Goal: Communication & Community: Connect with others

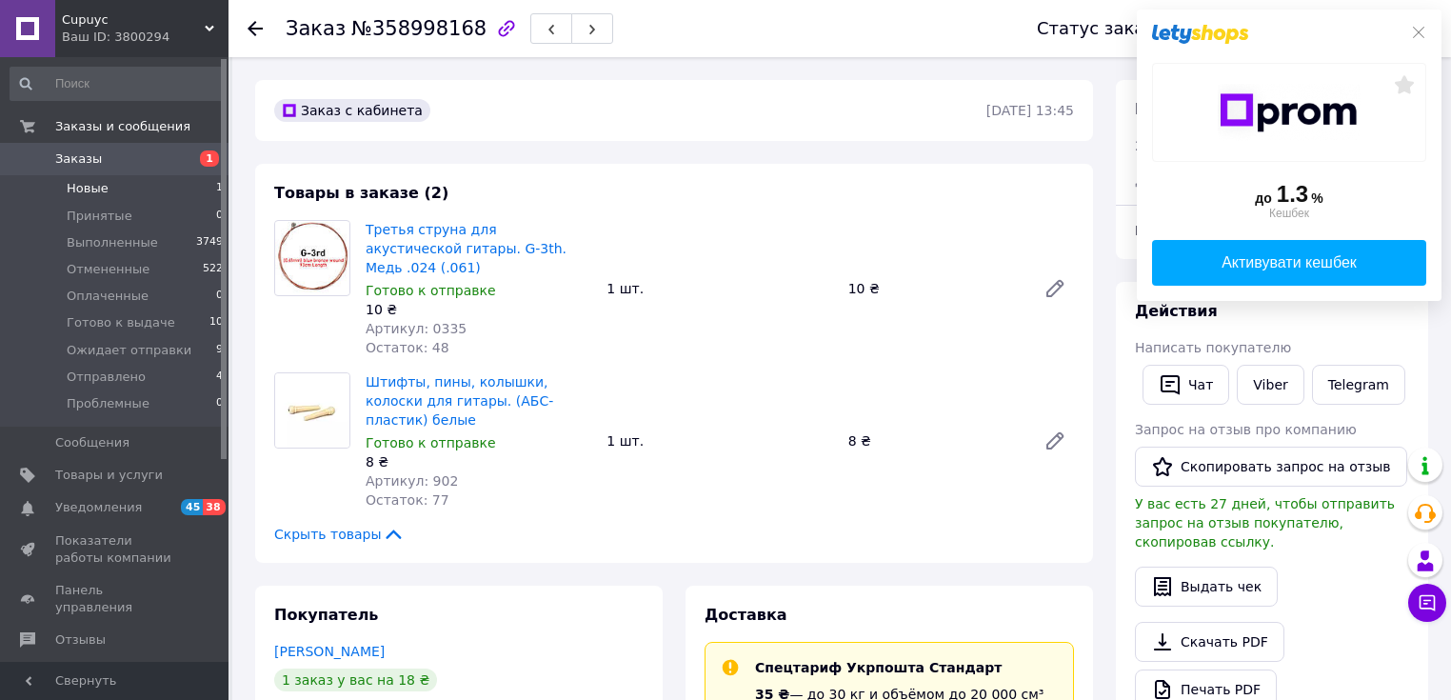
click at [114, 187] on li "Новые 1" at bounding box center [117, 188] width 234 height 27
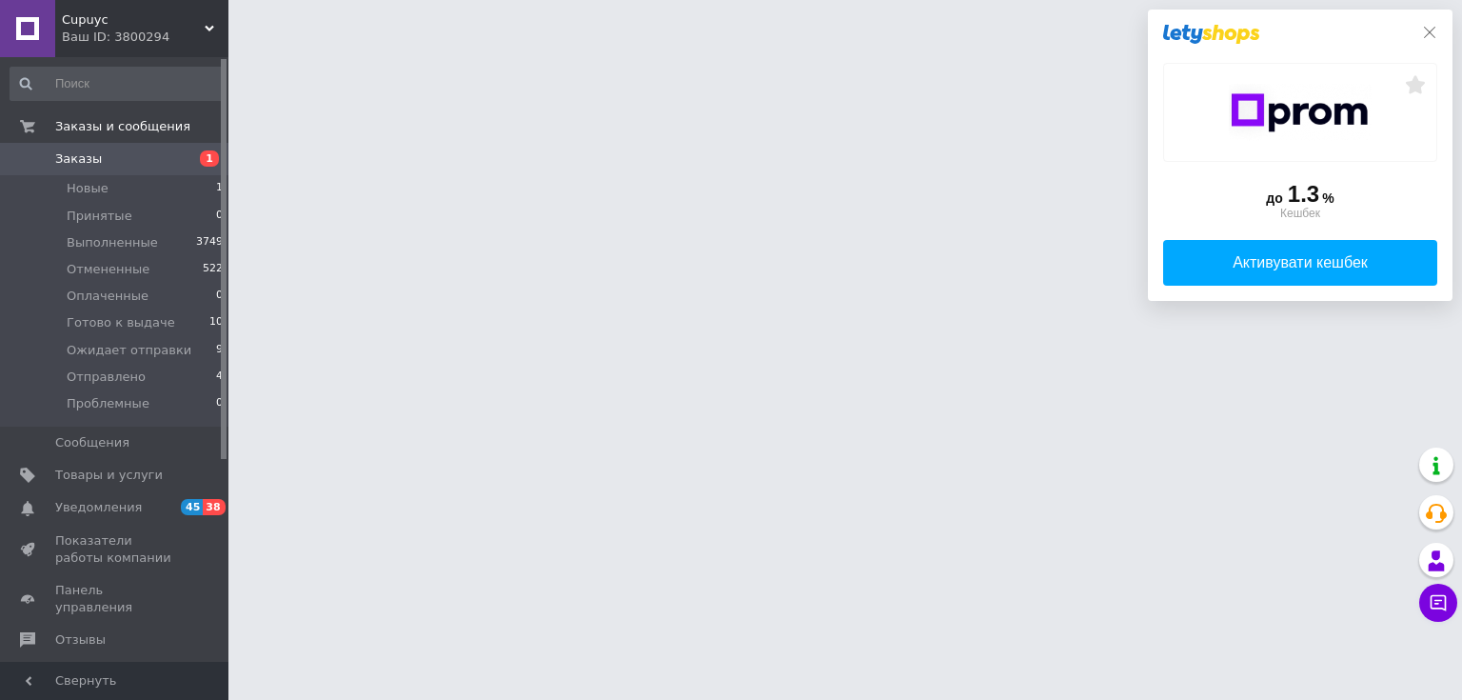
click at [1433, 31] on icon at bounding box center [1429, 32] width 15 height 15
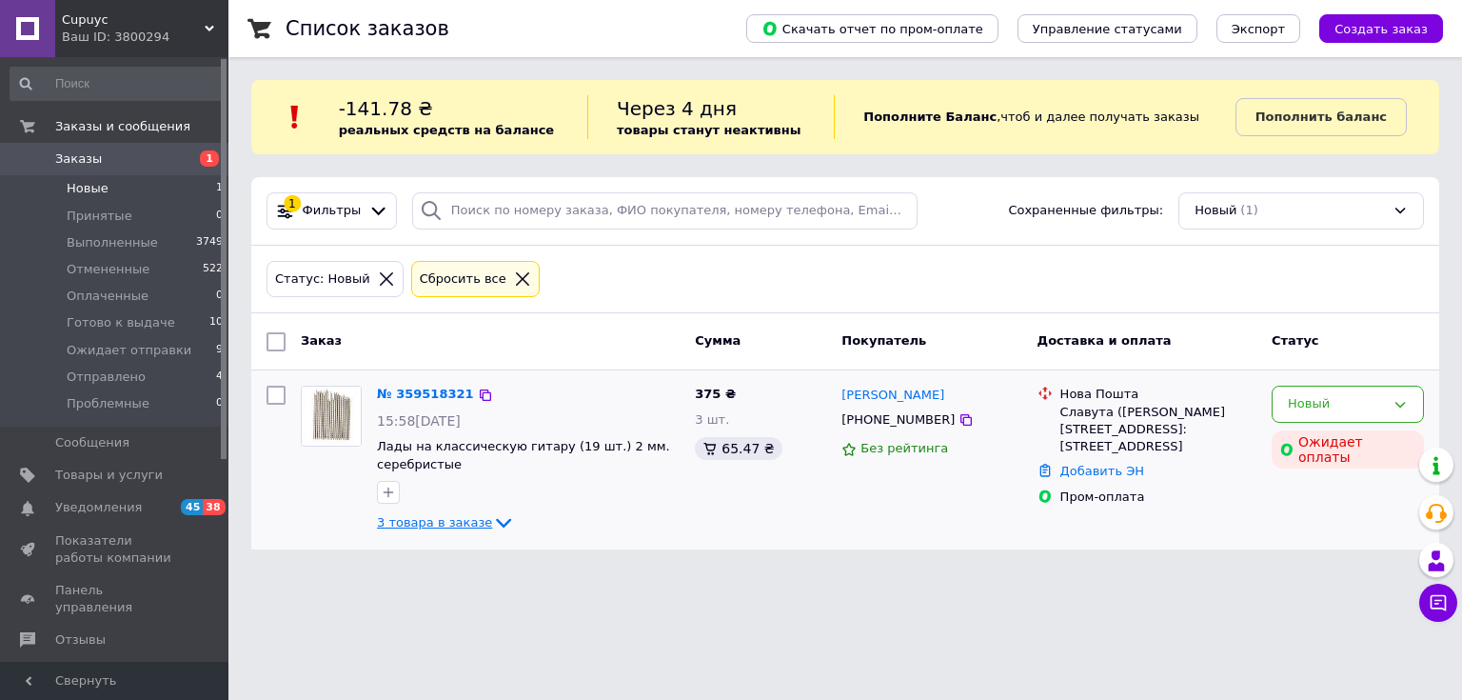
click at [473, 518] on span "3 товара в заказе" at bounding box center [434, 522] width 115 height 14
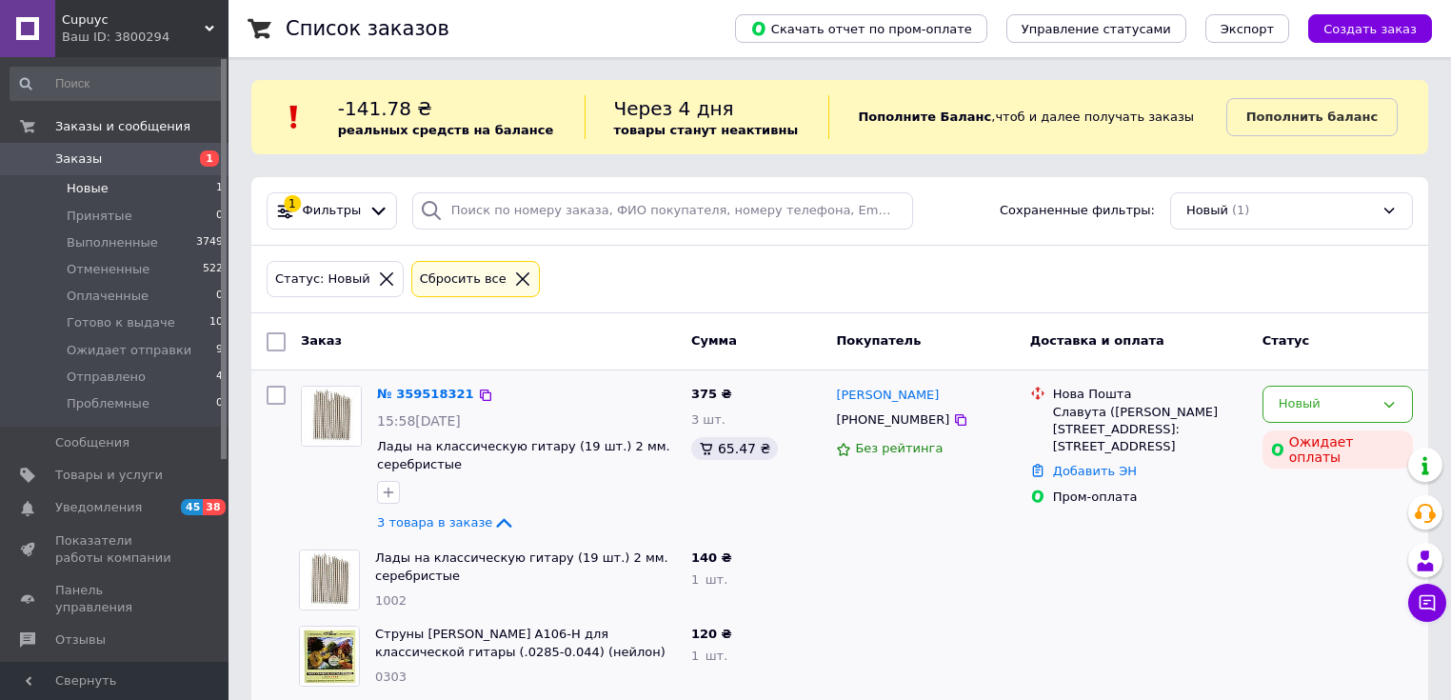
scroll to position [100, 0]
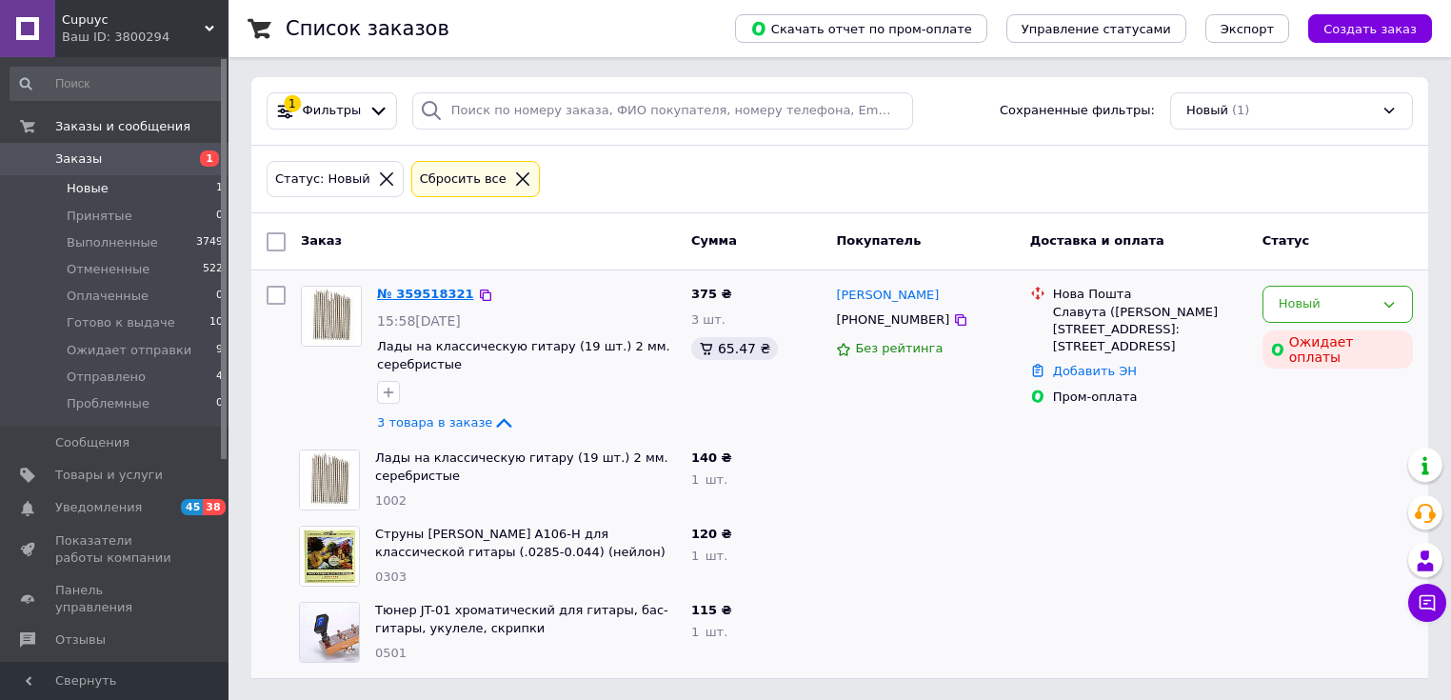
click at [426, 291] on link "№ 359518321" at bounding box center [425, 294] width 97 height 14
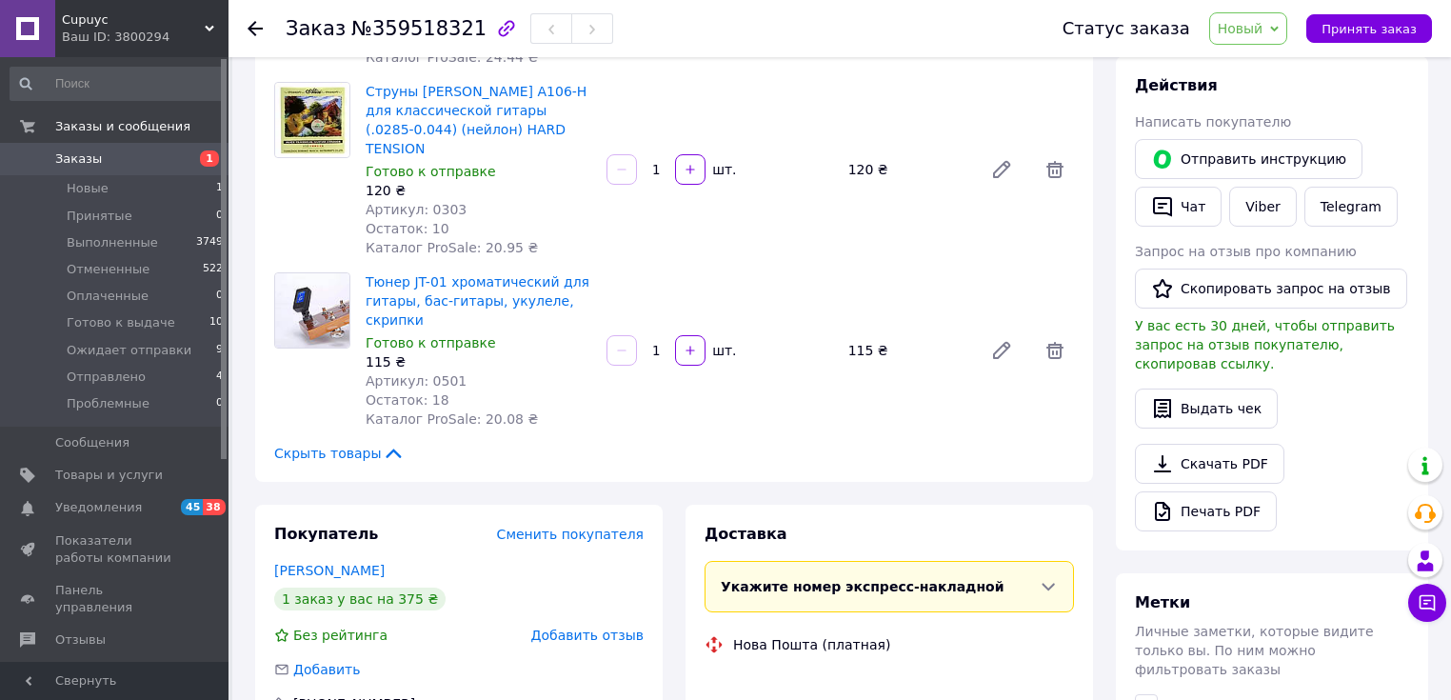
scroll to position [252, 0]
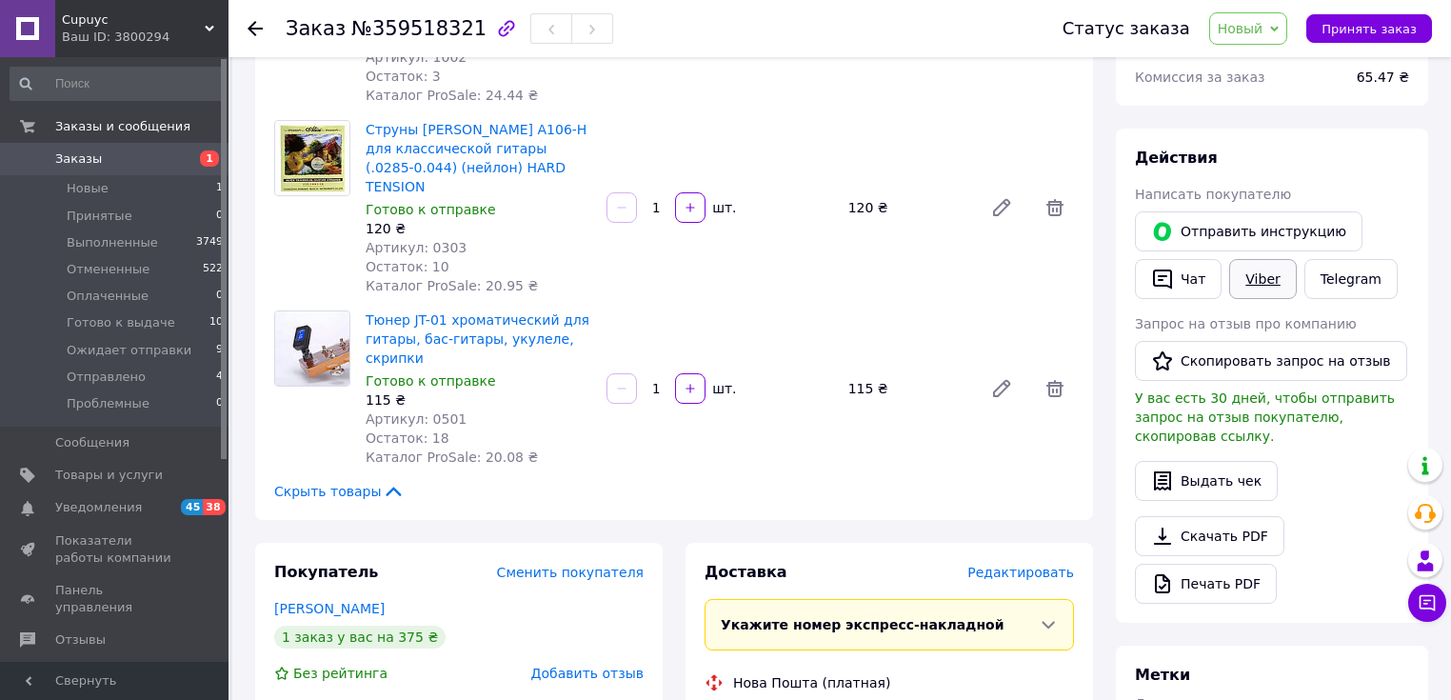
click at [1263, 274] on link "Viber" at bounding box center [1262, 279] width 67 height 40
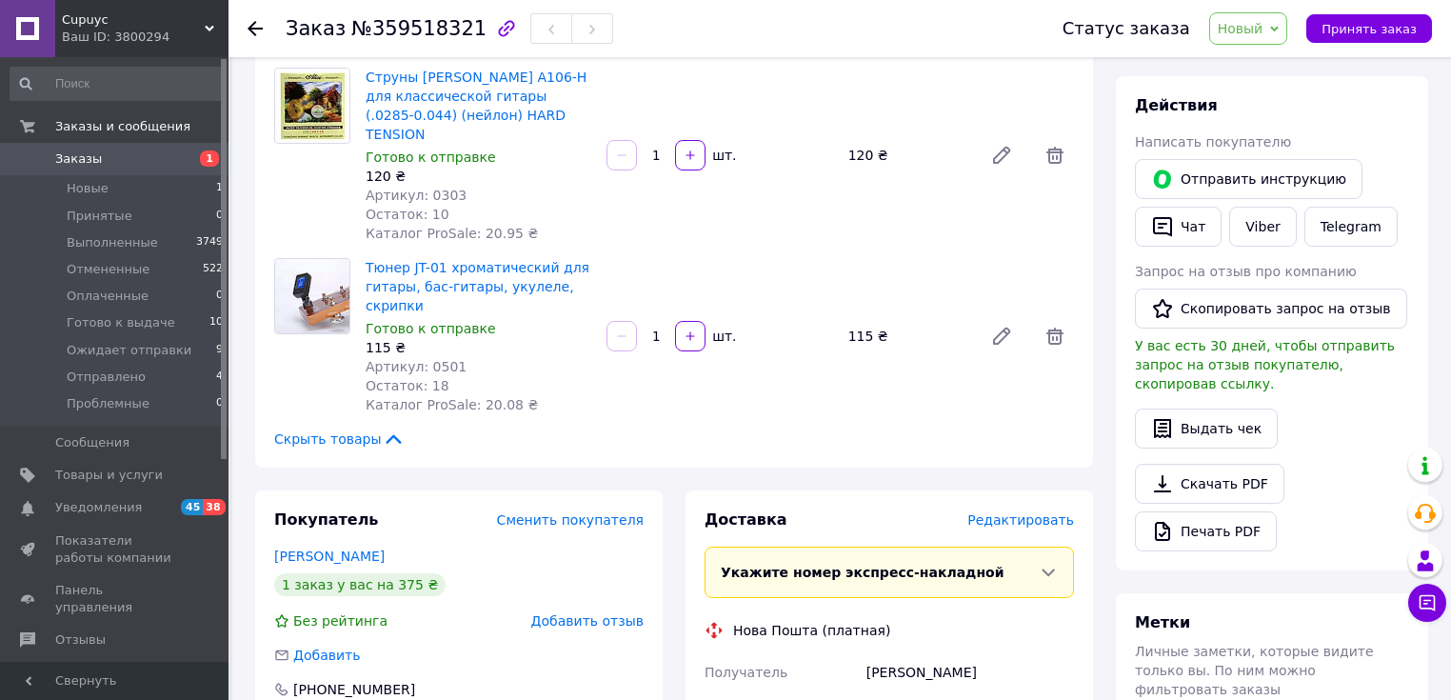
scroll to position [457, 0]
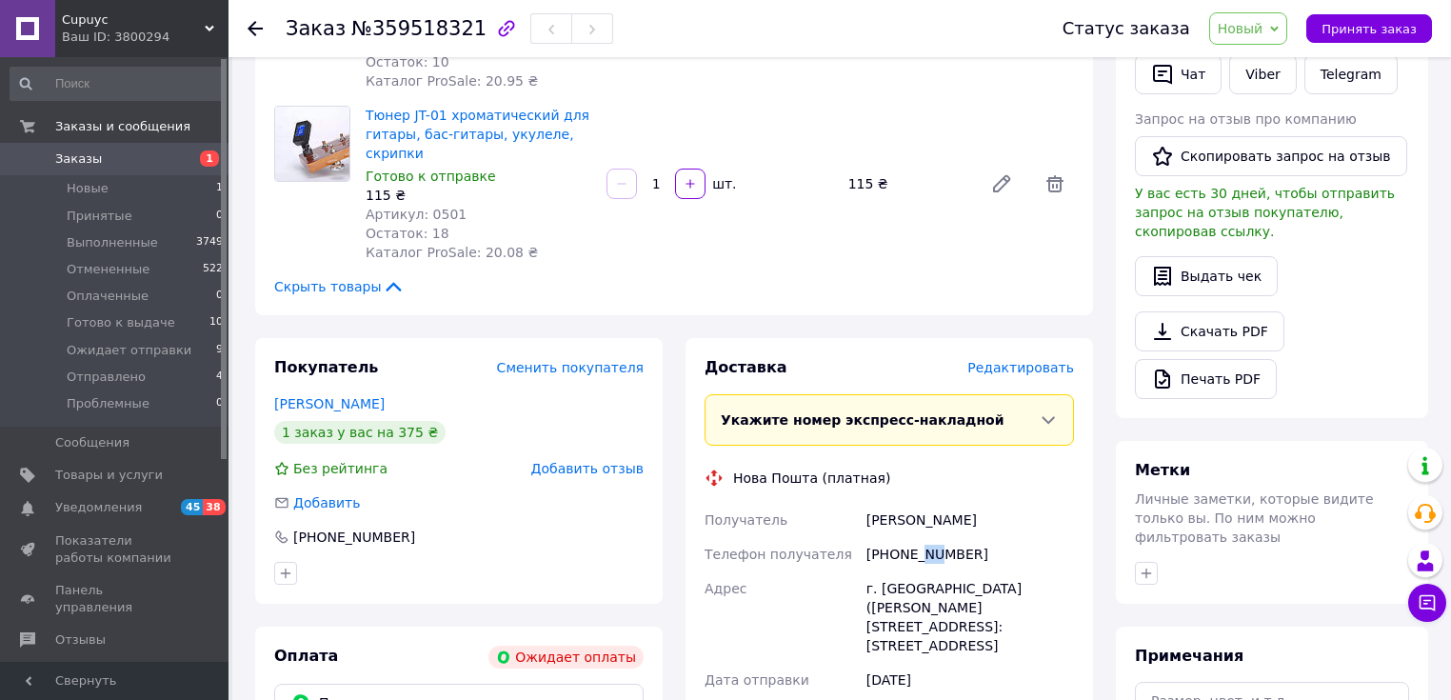
drag, startPoint x: 914, startPoint y: 536, endPoint x: 933, endPoint y: 533, distance: 19.3
click at [933, 537] on div "[PHONE_NUMBER]" at bounding box center [969, 554] width 215 height 34
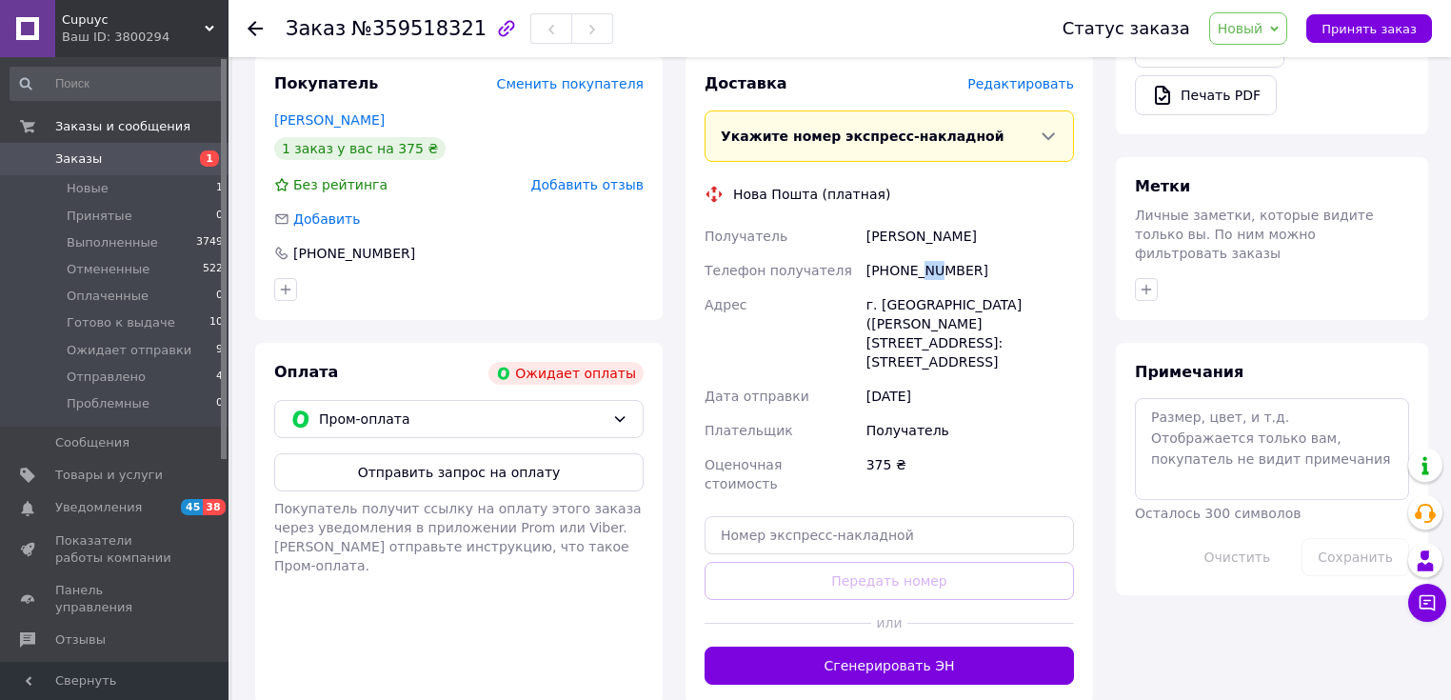
scroll to position [762, 0]
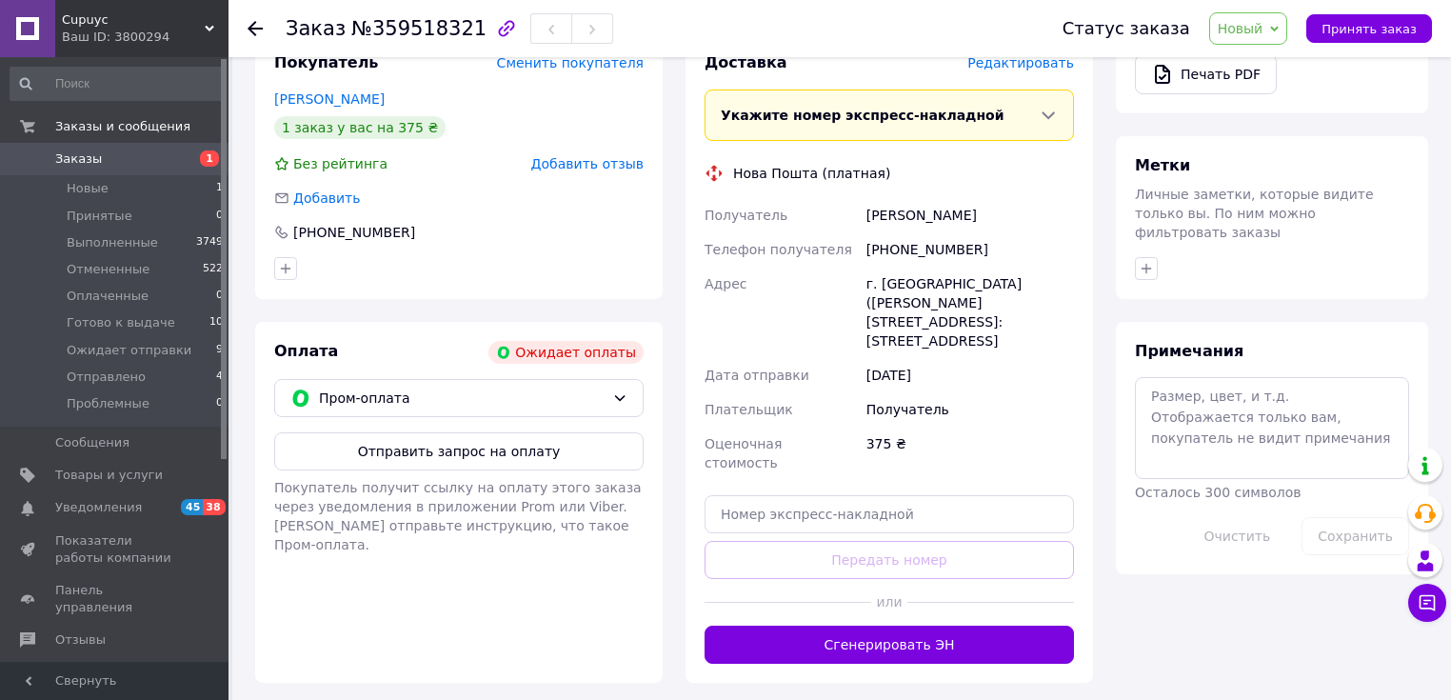
click at [1024, 267] on div "г. [GEOGRAPHIC_DATA] ([PERSON_NAME][STREET_ADDRESS]: [STREET_ADDRESS]" at bounding box center [969, 312] width 215 height 91
